Goal: Navigation & Orientation: Find specific page/section

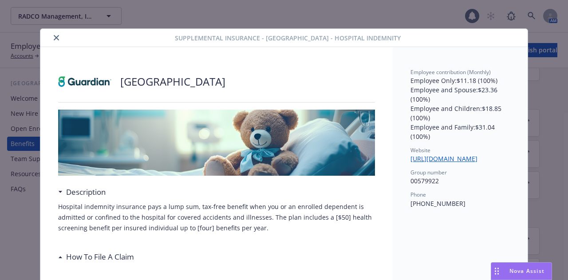
click at [51, 34] on button "close" at bounding box center [56, 37] width 11 height 11
